Goal: Task Accomplishment & Management: Use online tool/utility

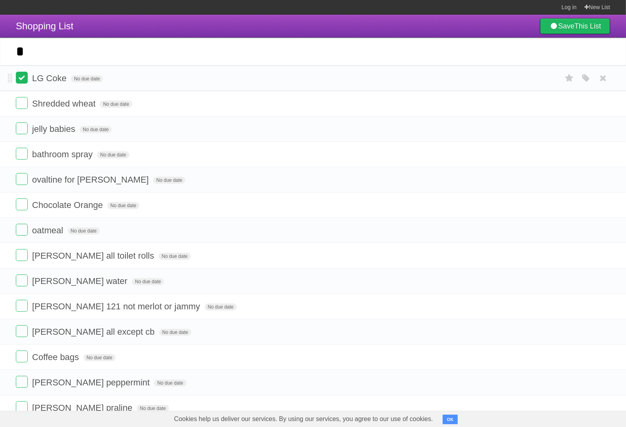
click at [23, 77] on label at bounding box center [22, 78] width 12 height 12
click at [24, 104] on label at bounding box center [22, 103] width 12 height 12
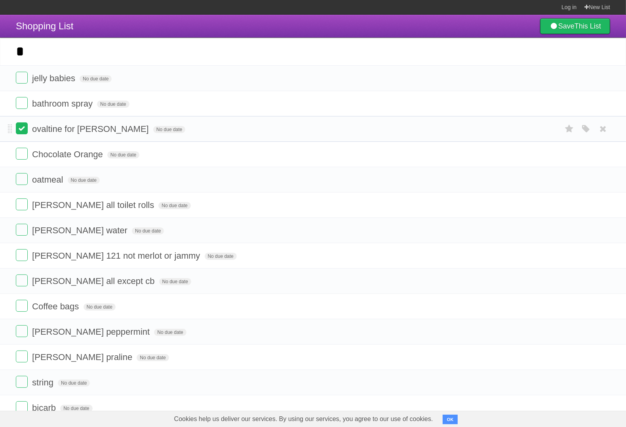
click at [24, 127] on label at bounding box center [22, 128] width 12 height 12
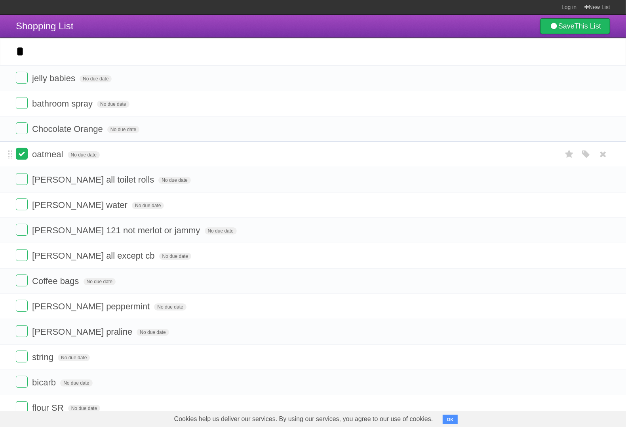
click at [20, 154] on label at bounding box center [22, 154] width 12 height 12
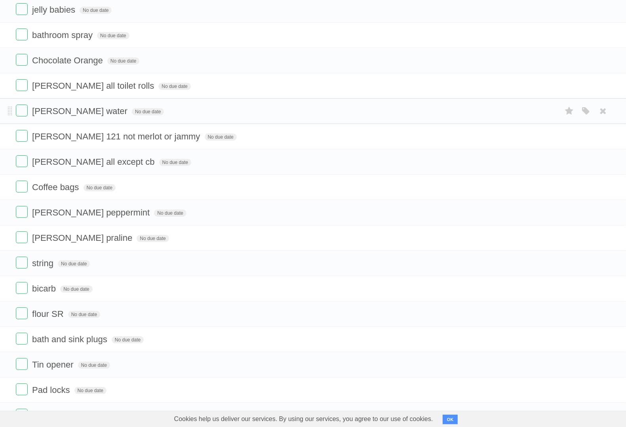
scroll to position [99, 0]
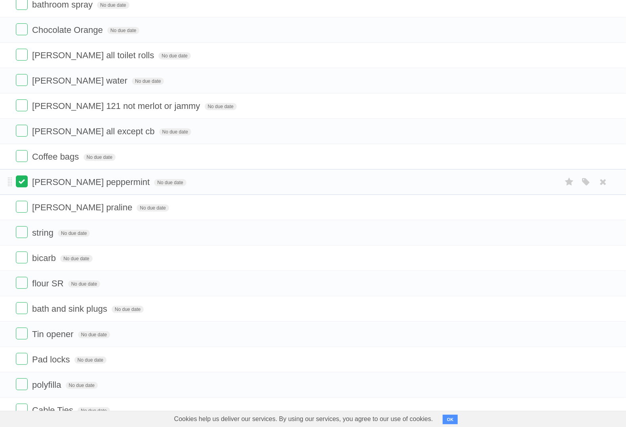
click at [21, 178] on label at bounding box center [22, 182] width 12 height 12
click at [20, 206] on ul "jelly babies No due date White Red Blue Green Purple Orange bathroom spray No d…" at bounding box center [313, 207] width 626 height 482
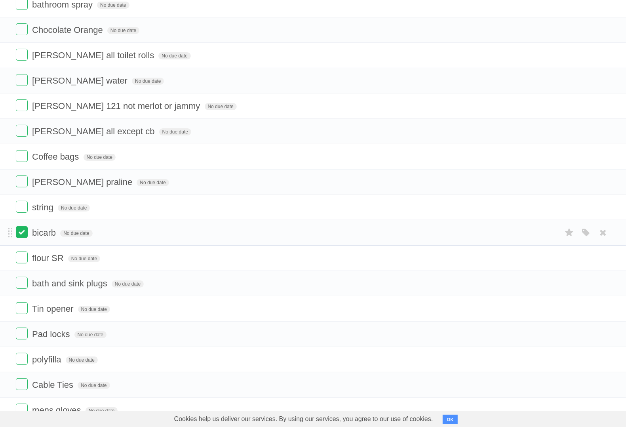
click at [21, 232] on label at bounding box center [22, 232] width 12 height 12
click at [22, 260] on label at bounding box center [22, 258] width 12 height 12
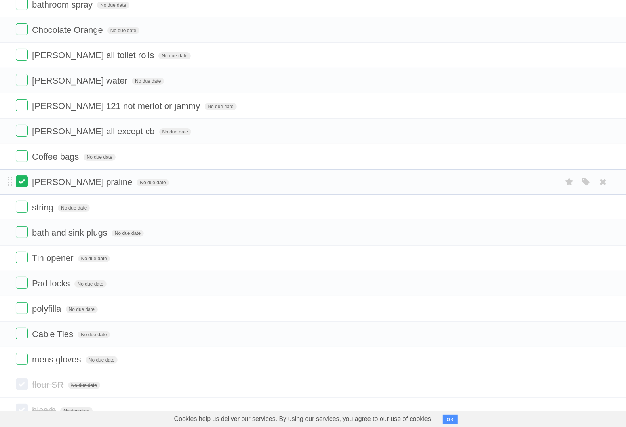
click at [21, 183] on label at bounding box center [22, 182] width 12 height 12
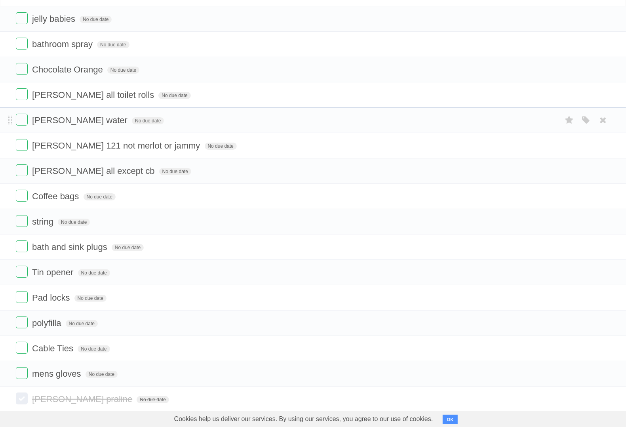
scroll to position [0, 0]
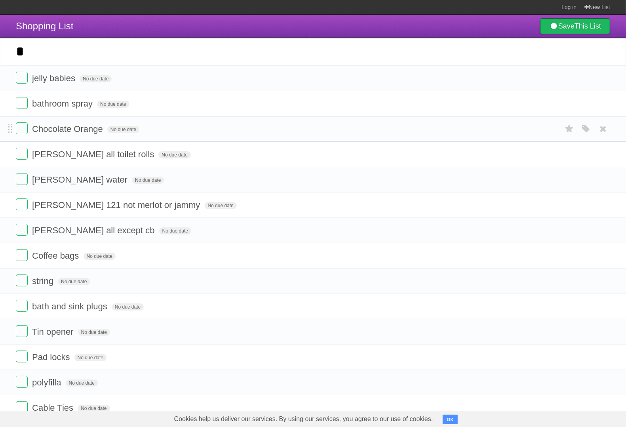
click at [33, 129] on span "Chocolate Orange" at bounding box center [68, 129] width 73 height 10
click at [208, 126] on form "Chocolate Orange No due date White Red Blue Green Purple Orange" at bounding box center [313, 128] width 595 height 13
